Goal: Task Accomplishment & Management: Complete application form

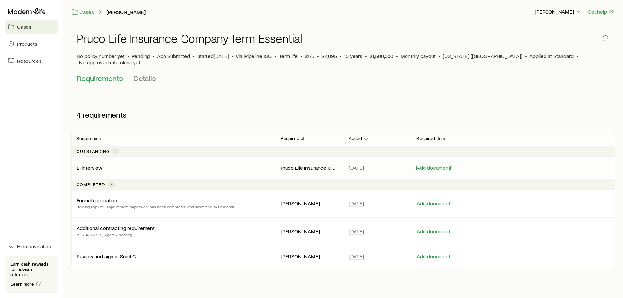
click at [430, 165] on button "Add document" at bounding box center [433, 168] width 34 height 6
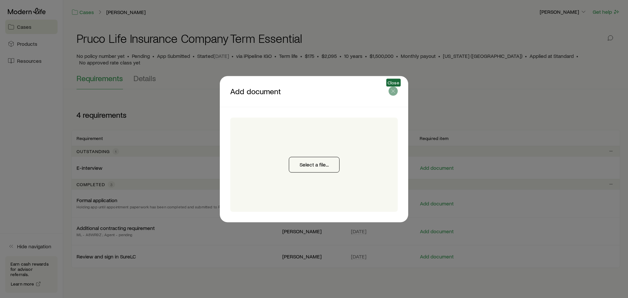
click at [391, 92] on icon "button" at bounding box center [393, 91] width 7 height 7
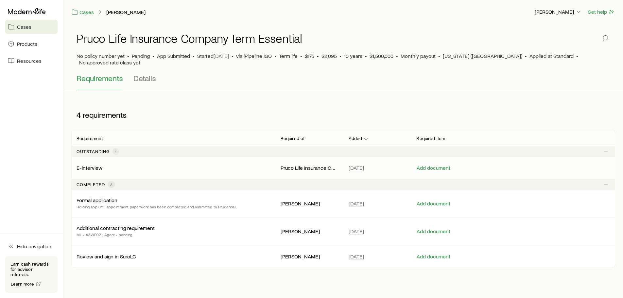
click at [88, 165] on p "E-interview" at bounding box center [90, 168] width 26 height 7
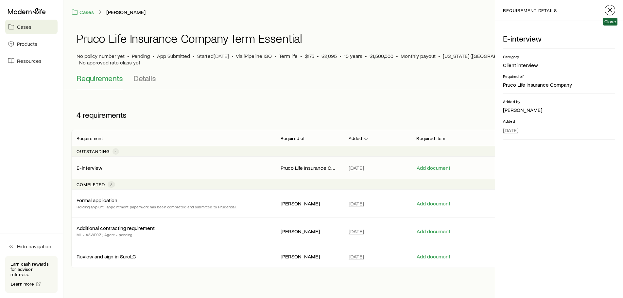
click at [609, 11] on icon "button" at bounding box center [610, 10] width 8 height 8
